Goal: Navigation & Orientation: Find specific page/section

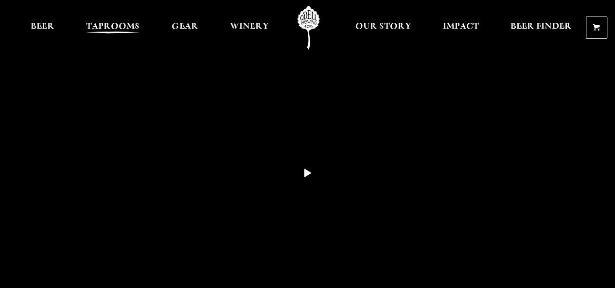
click at [105, 27] on span "Taprooms" at bounding box center [112, 27] width 53 height 8
click at [115, 25] on span "Taprooms" at bounding box center [112, 27] width 53 height 8
click at [116, 28] on span "Taprooms" at bounding box center [112, 27] width 53 height 8
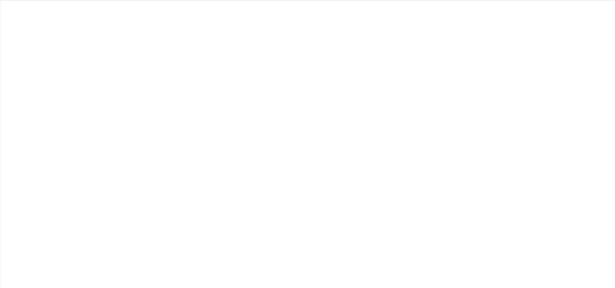
click at [79, 141] on ul "Raise your glass Come Visit Our Taprooms!" at bounding box center [307, 138] width 615 height 277
click at [250, 234] on ul "Raise your glass Come Visit Our Taprooms!" at bounding box center [307, 138] width 615 height 277
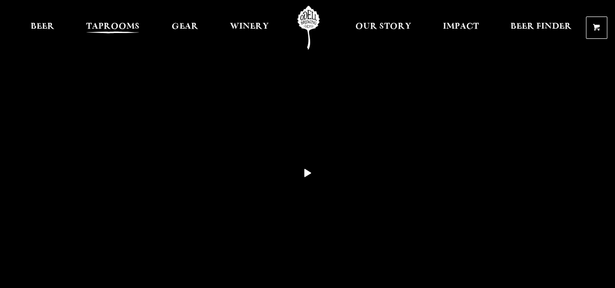
click at [126, 29] on span "Taprooms" at bounding box center [112, 27] width 53 height 8
click at [126, 28] on span "Taprooms" at bounding box center [112, 27] width 53 height 8
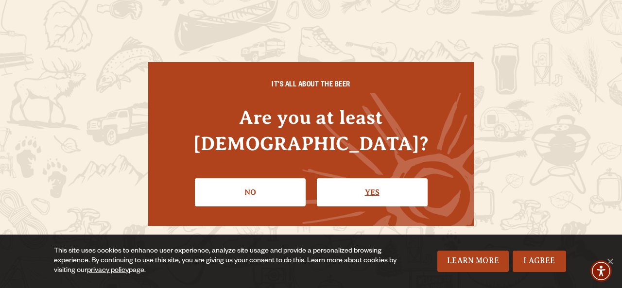
click at [389, 178] on link "Yes" at bounding box center [372, 192] width 111 height 28
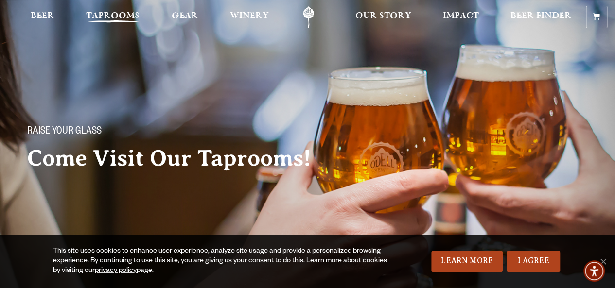
click at [129, 13] on span "Taprooms" at bounding box center [112, 16] width 53 height 8
click at [124, 19] on span "Taprooms" at bounding box center [112, 16] width 53 height 8
click at [122, 18] on span "Taprooms" at bounding box center [112, 16] width 53 height 8
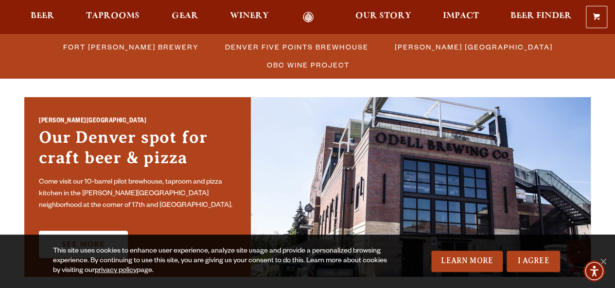
scroll to position [669, 0]
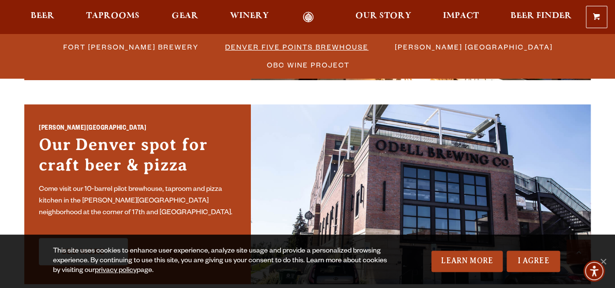
click at [282, 46] on span "Denver Five Points Brewhouse" at bounding box center [296, 47] width 143 height 14
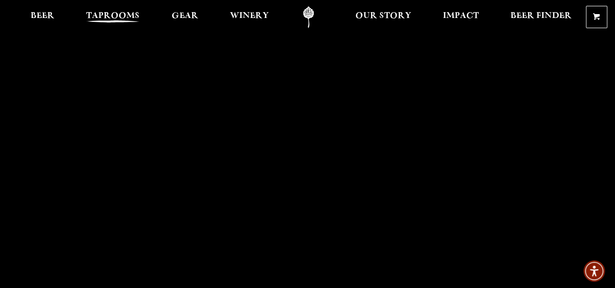
click at [124, 19] on span "Taprooms" at bounding box center [112, 16] width 53 height 8
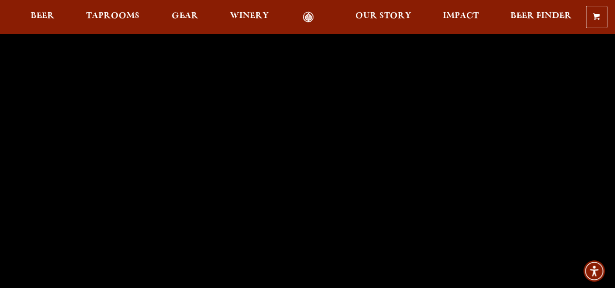
scroll to position [53, 0]
click at [98, 12] on span "Taprooms" at bounding box center [112, 16] width 53 height 8
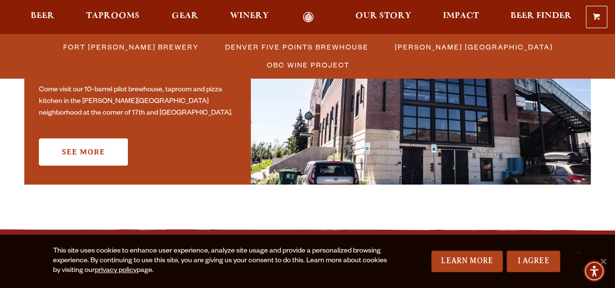
scroll to position [770, 0]
